Goal: Task Accomplishment & Management: Manage account settings

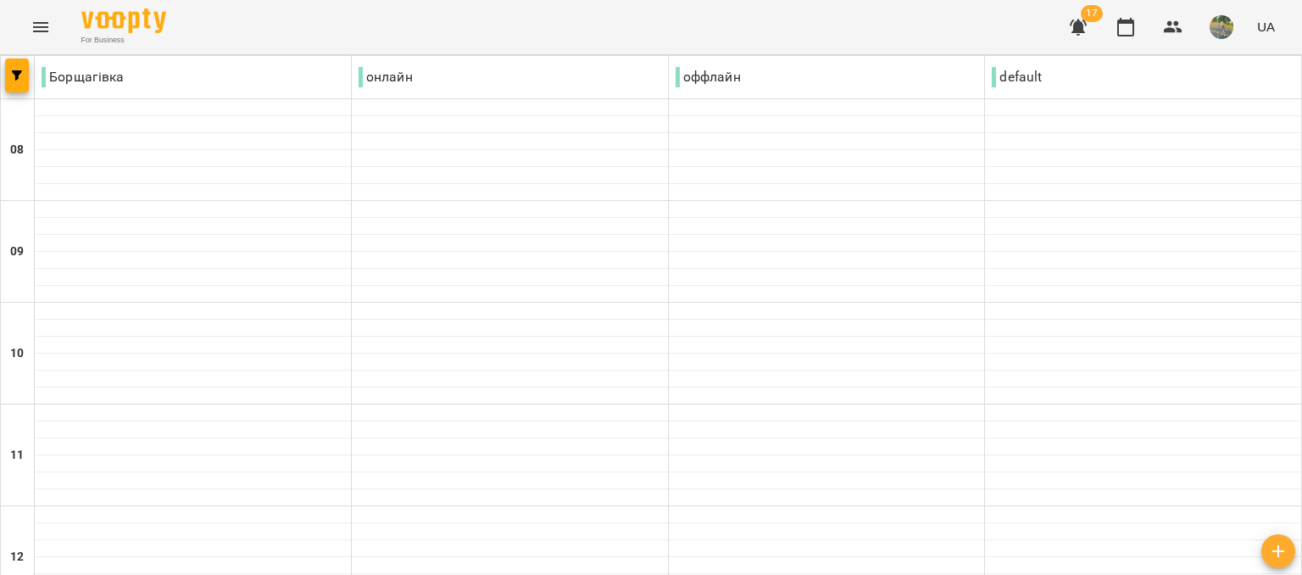
scroll to position [979, 0]
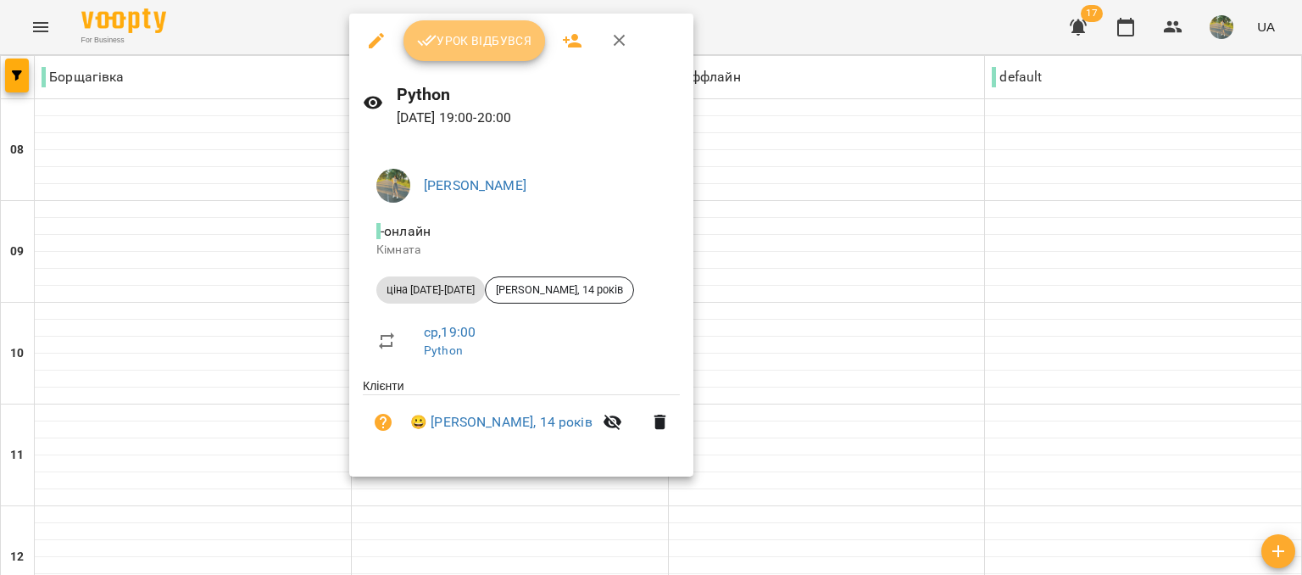
click at [526, 42] on span "Урок відбувся" at bounding box center [474, 41] width 115 height 20
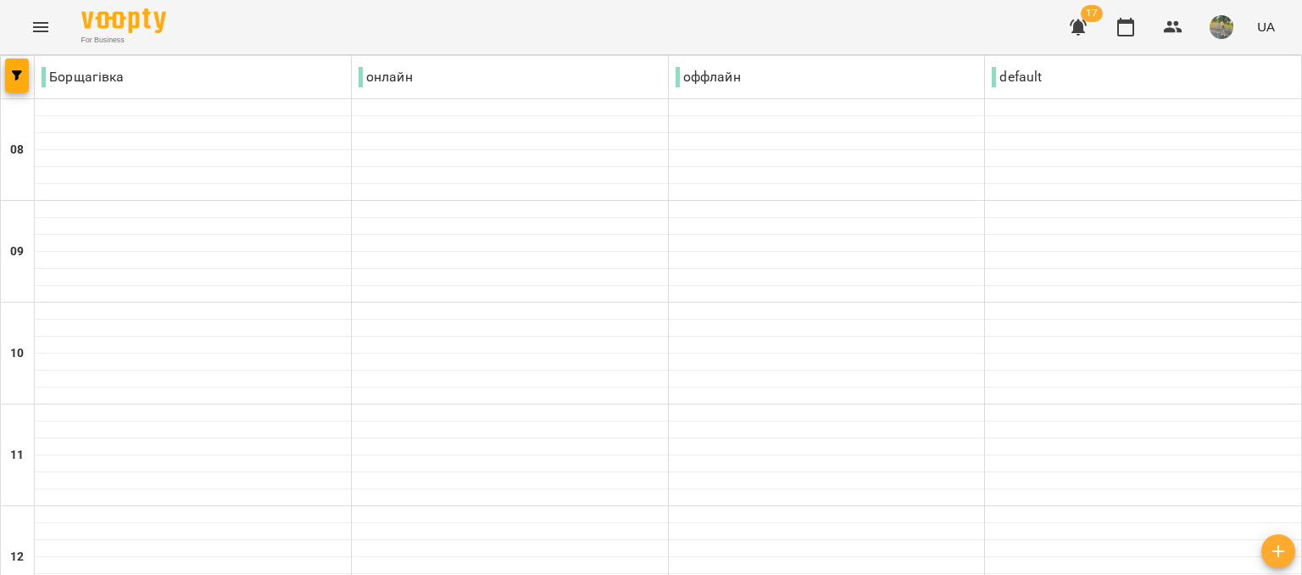
scroll to position [1100, 0]
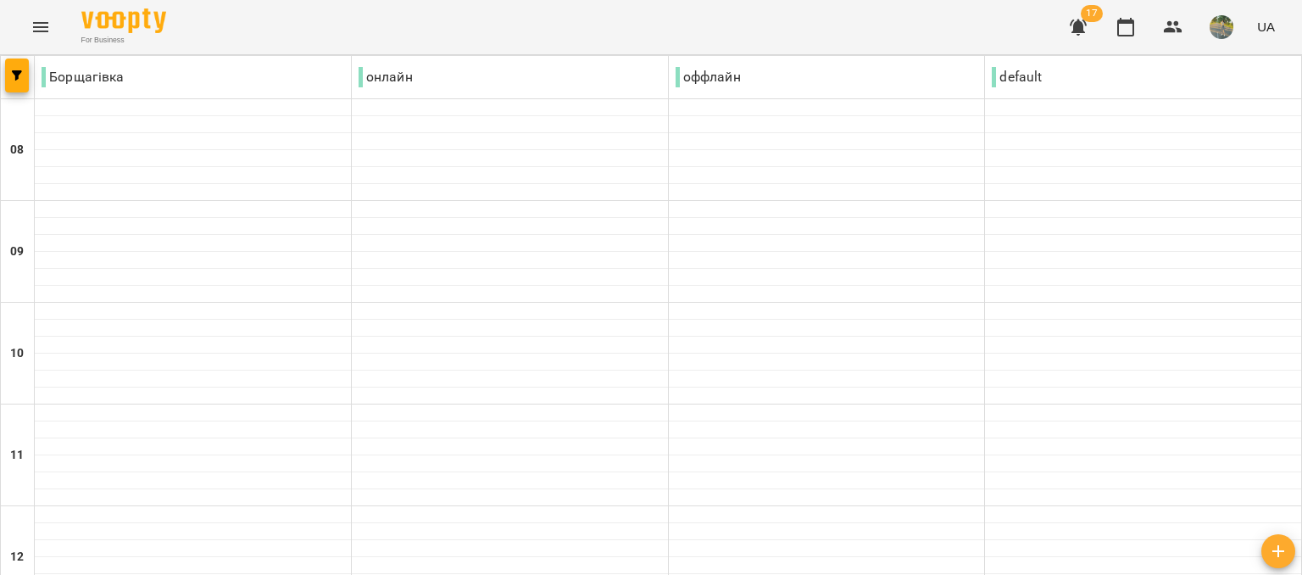
type input "**********"
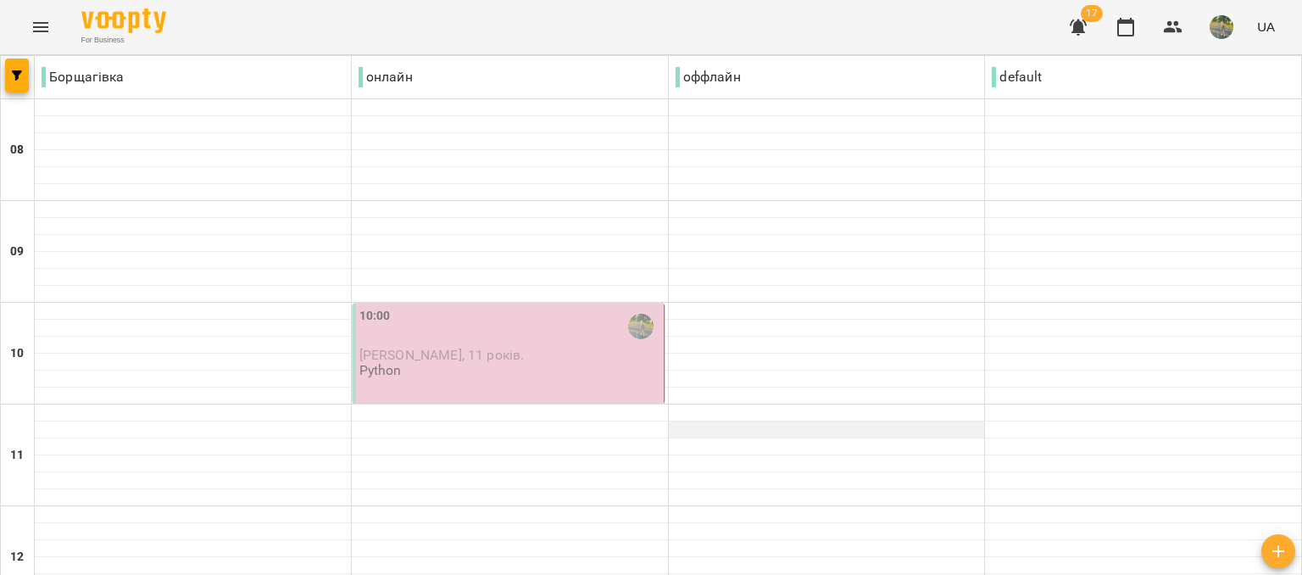
scroll to position [156, 0]
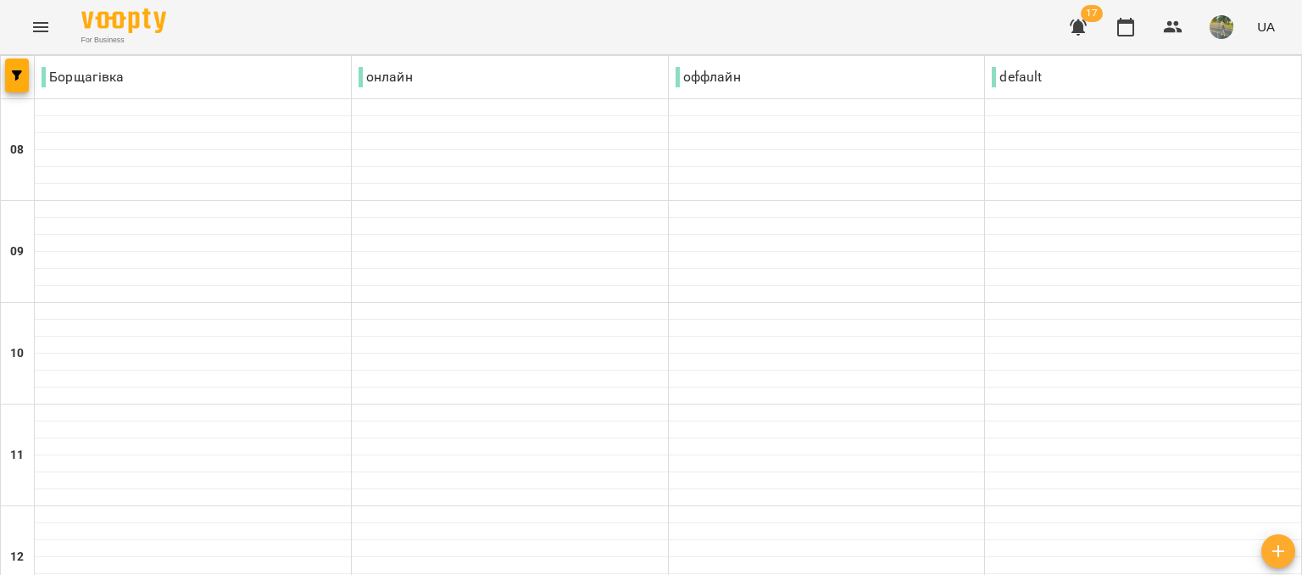
scroll to position [488, 0]
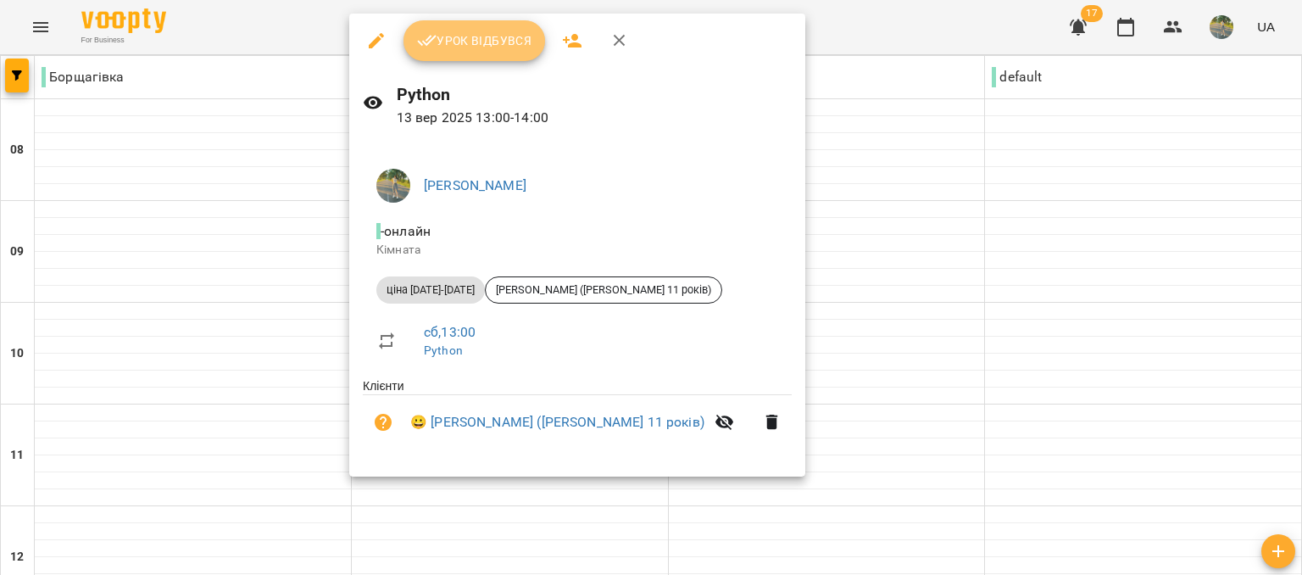
click at [487, 25] on button "Урок відбувся" at bounding box center [475, 40] width 142 height 41
